Goal: Book appointment/travel/reservation

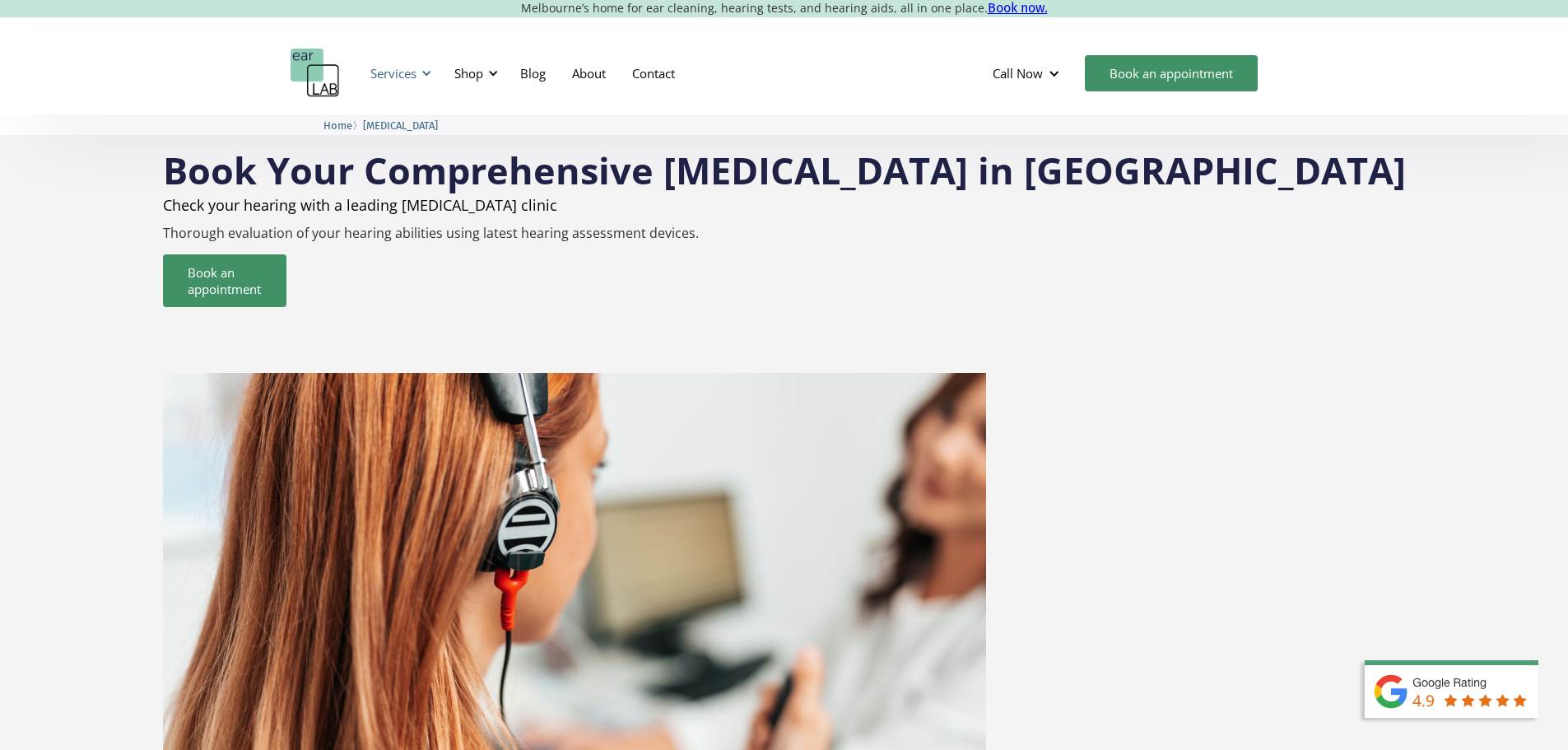
click at [397, 74] on div "Services" at bounding box center [393, 73] width 46 height 16
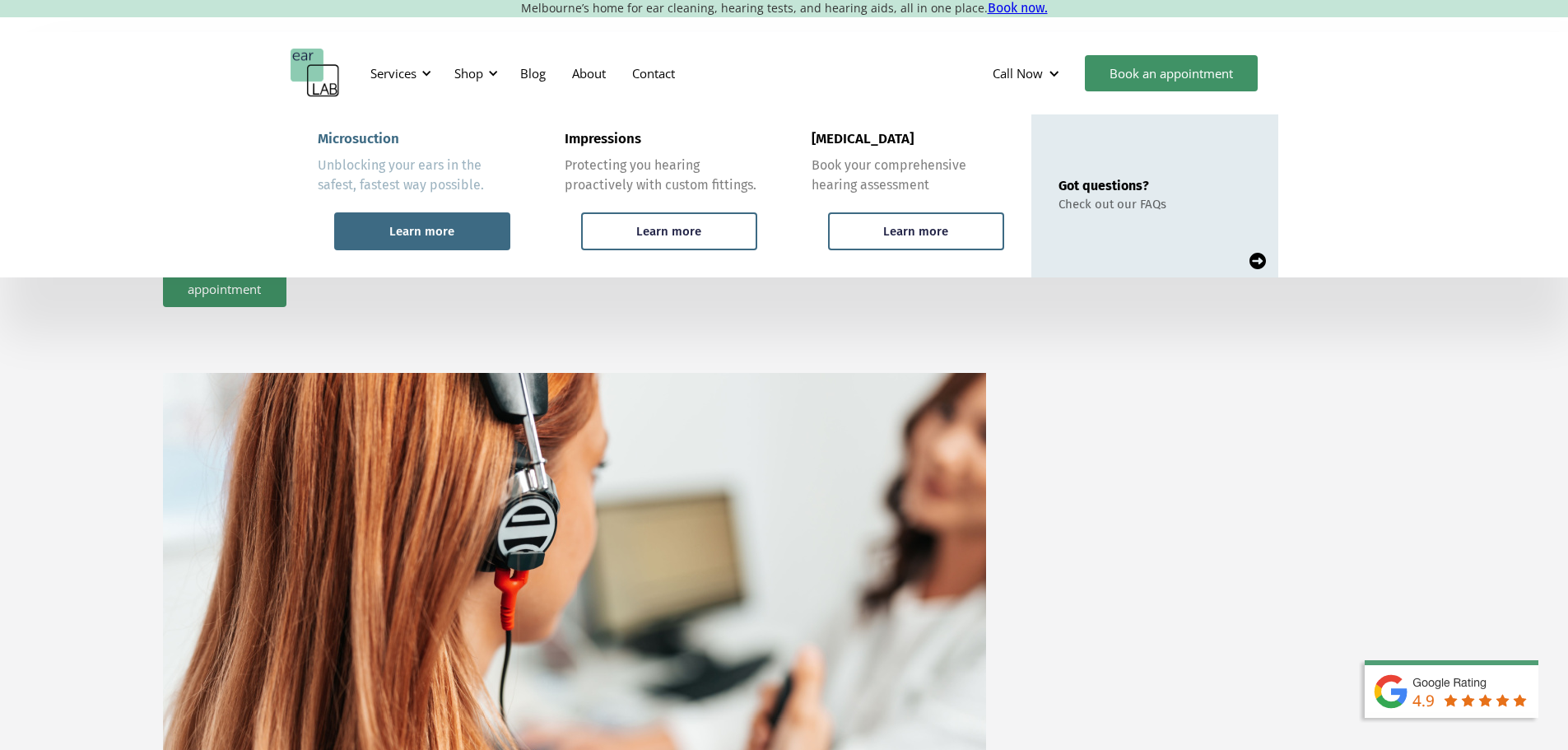
click at [421, 236] on div "Learn more" at bounding box center [421, 231] width 65 height 15
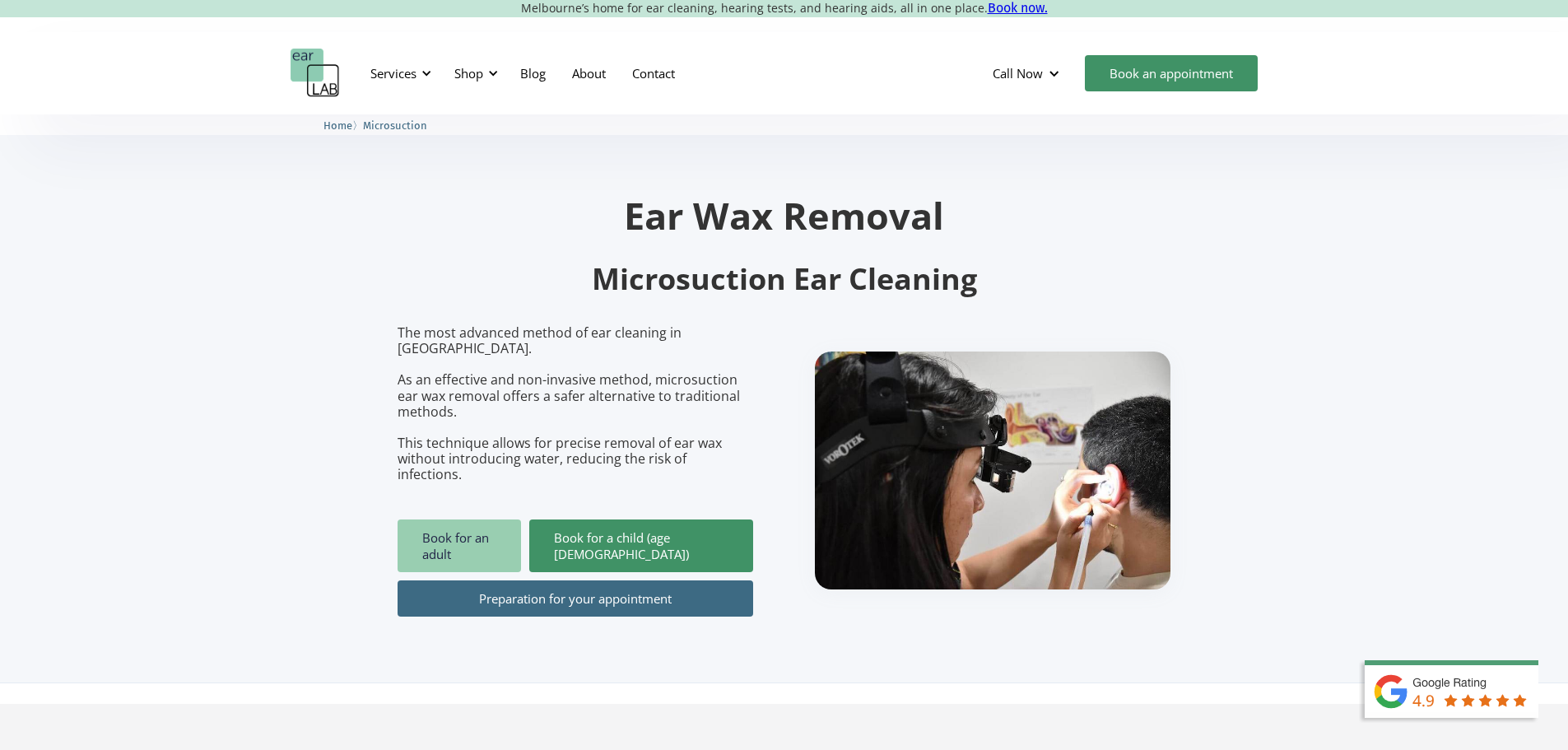
click at [475, 522] on link "Book for an adult" at bounding box center [459, 546] width 123 height 53
